Goal: Information Seeking & Learning: Learn about a topic

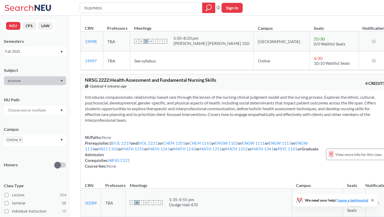
scroll to position [22157, 0]
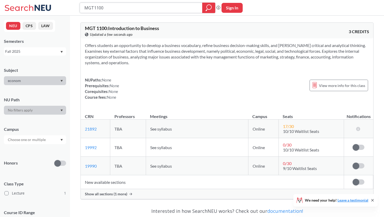
drag, startPoint x: 117, startPoint y: 13, endPoint x: 72, endPoint y: 9, distance: 45.2
click at [72, 9] on div "MGT1100 Phrase search guarantees the exact search appears in the results. Ex. I…" at bounding box center [192, 8] width 384 height 16
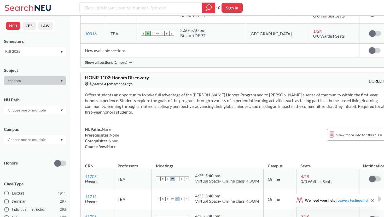
scroll to position [14985, 0]
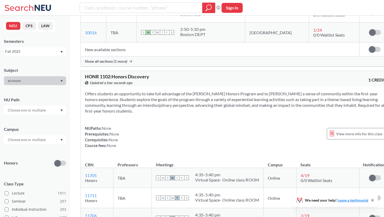
click at [41, 139] on input "text" at bounding box center [27, 140] width 44 height 6
click at [36, 165] on div "Online ( 681 )" at bounding box center [36, 166] width 59 height 6
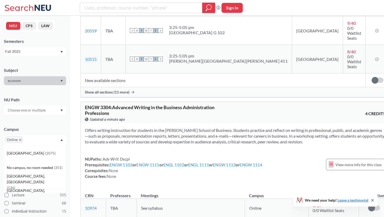
scroll to position [30091, 0]
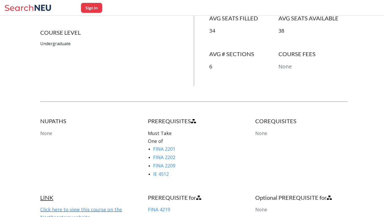
scroll to position [237, 0]
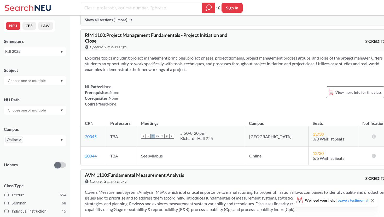
scroll to position [2639, 0]
click at [147, 9] on input "search" at bounding box center [141, 7] width 115 height 9
type input "investment"
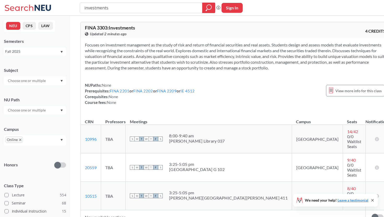
scroll to position [26, 0]
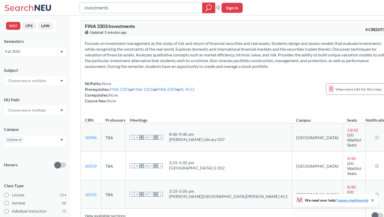
drag, startPoint x: 180, startPoint y: 9, endPoint x: 4, endPoint y: 0, distance: 177.0
click at [3, 0] on div "investments Phrase search guarantees the exact search appears in the results. E…" at bounding box center [192, 8] width 384 height 16
type input "macroeconomic theory"
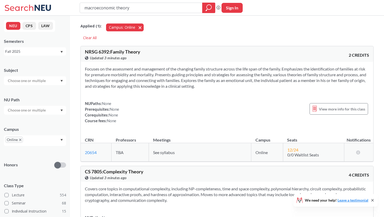
click at [142, 28] on span "button" at bounding box center [142, 27] width 0 height 5
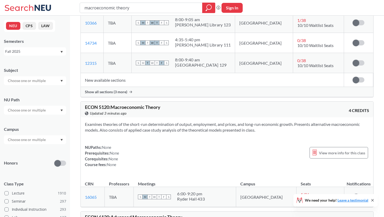
scroll to position [112, 0]
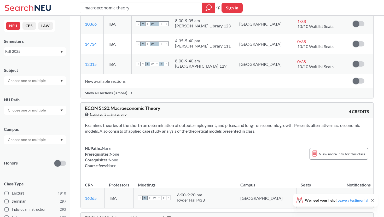
click at [129, 94] on div "Show all sections (3 more)" at bounding box center [227, 93] width 293 height 10
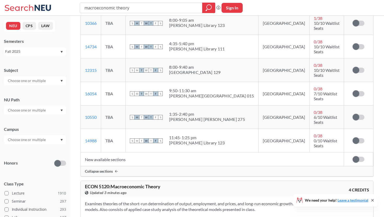
scroll to position [114, 0]
drag, startPoint x: 186, startPoint y: 6, endPoint x: 55, endPoint y: -4, distance: 131.4
type input "corporate finance"
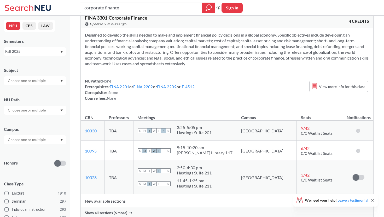
scroll to position [11, 0]
drag, startPoint x: 143, startPoint y: 7, endPoint x: 29, endPoint y: 7, distance: 114.3
click at [29, 7] on div "corporate finance Phrase search guarantees the exact search appears in the resu…" at bounding box center [192, 8] width 384 height 16
type input "3301"
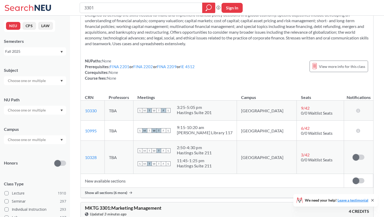
scroll to position [352, 0]
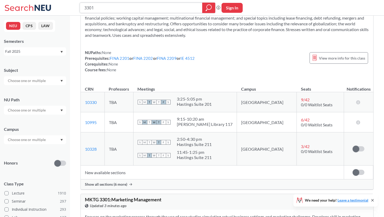
drag, startPoint x: 104, startPoint y: 11, endPoint x: 53, endPoint y: 10, distance: 50.8
click at [53, 10] on div "3301 Phrase search guarantees the exact search appears in the results. Ex. If y…" at bounding box center [192, 8] width 384 height 16
type input "criminal justice research method"
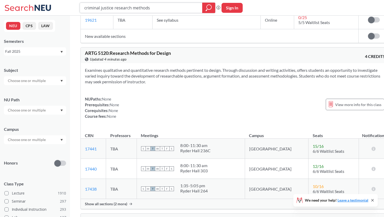
scroll to position [1539, 0]
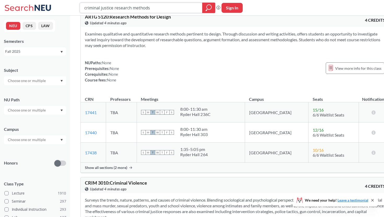
drag, startPoint x: 156, startPoint y: 5, endPoint x: 29, endPoint y: 2, distance: 126.6
click at [29, 2] on div "criminal justice research methods Phrase search guarantees the exact search app…" at bounding box center [192, 8] width 384 height 16
type input "ai"
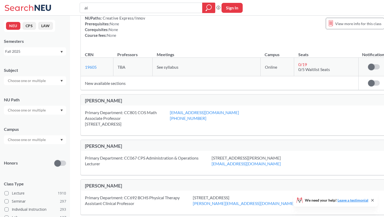
scroll to position [3642, 0]
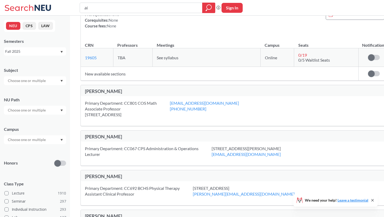
drag, startPoint x: 98, startPoint y: 8, endPoint x: 62, endPoint y: 8, distance: 36.1
click at [62, 8] on div "ai Phrase search guarantees the exact search appears in the results. Ex. If you…" at bounding box center [192, 8] width 384 height 16
type input "criminal justice"
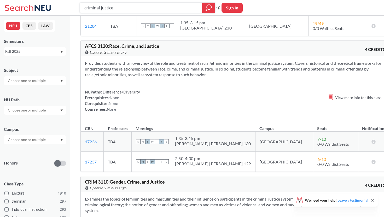
scroll to position [1442, 0]
click at [345, 95] on span "View more info for this class" at bounding box center [359, 98] width 46 height 7
